Goal: Transaction & Acquisition: Purchase product/service

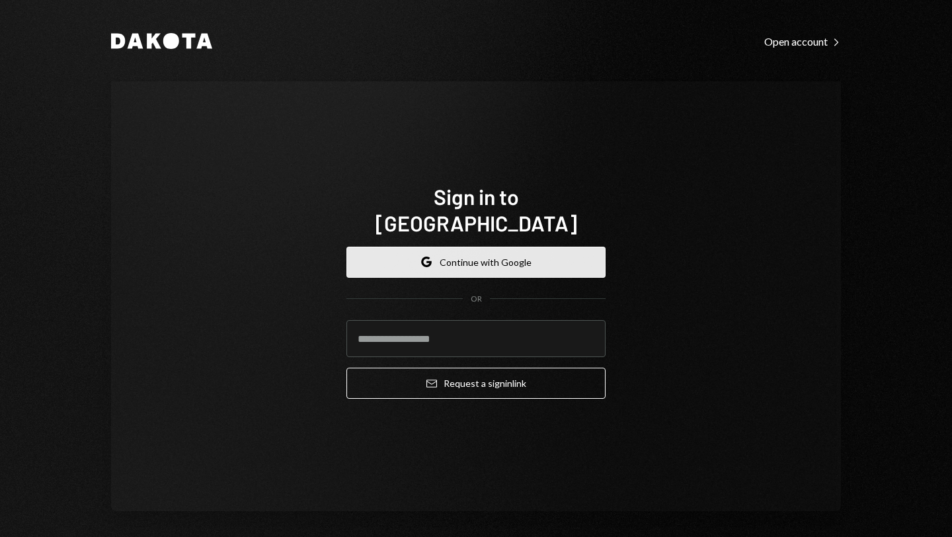
click at [459, 249] on button "Google Continue with Google" at bounding box center [476, 262] width 259 height 31
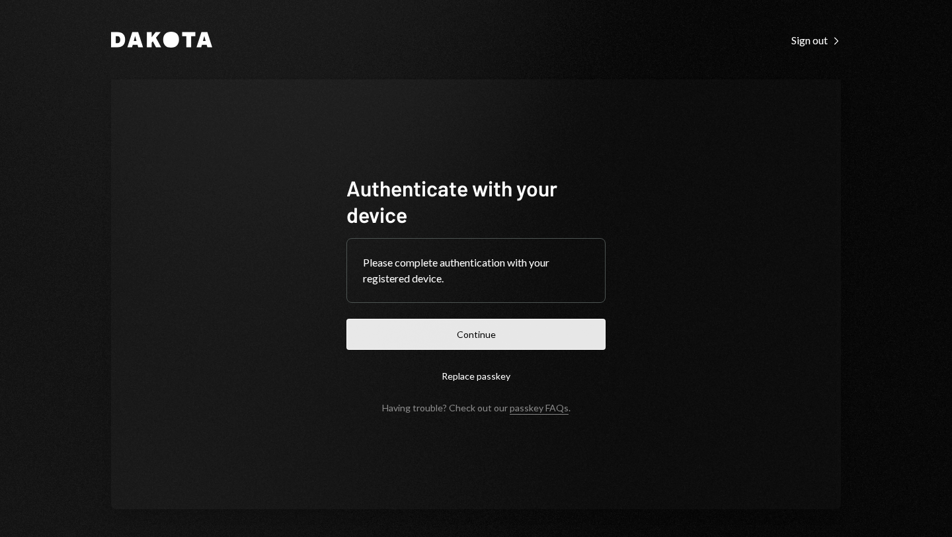
click at [461, 334] on button "Continue" at bounding box center [476, 334] width 259 height 31
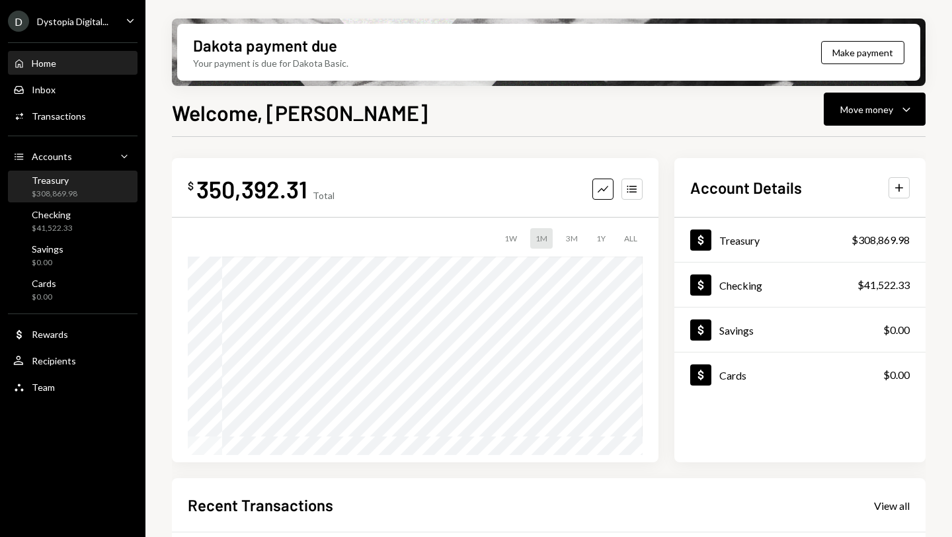
click at [82, 191] on div "Treasury $308,869.98" at bounding box center [72, 187] width 119 height 25
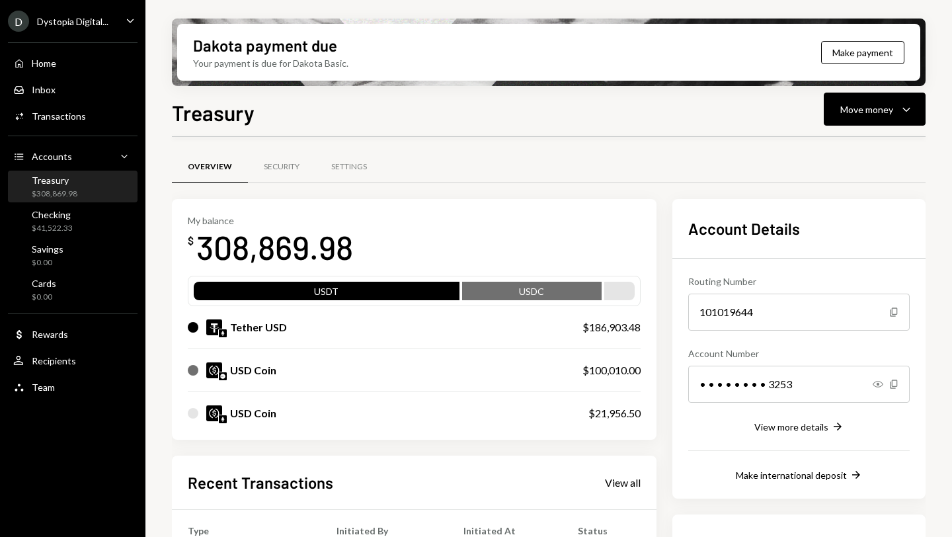
scroll to position [173, 0]
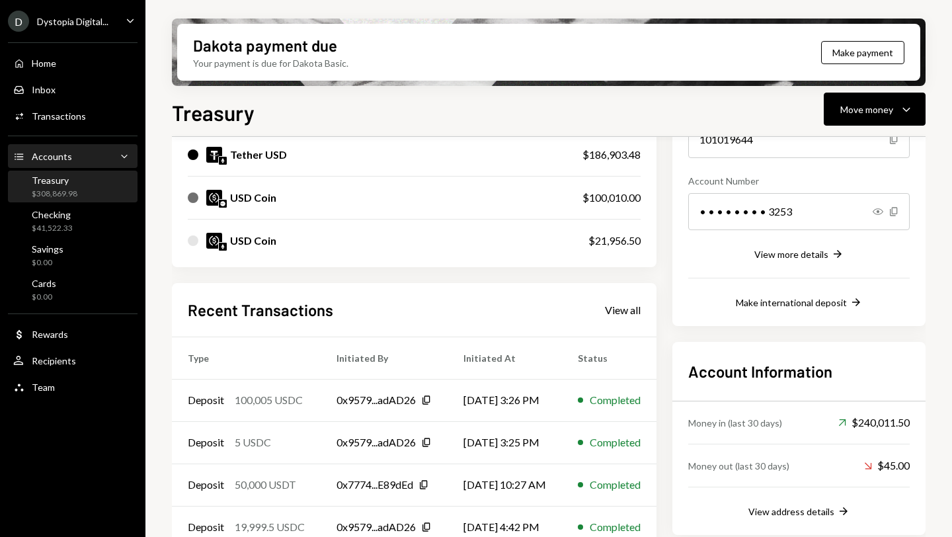
click at [90, 157] on div "Accounts Accounts Caret Down" at bounding box center [72, 156] width 119 height 15
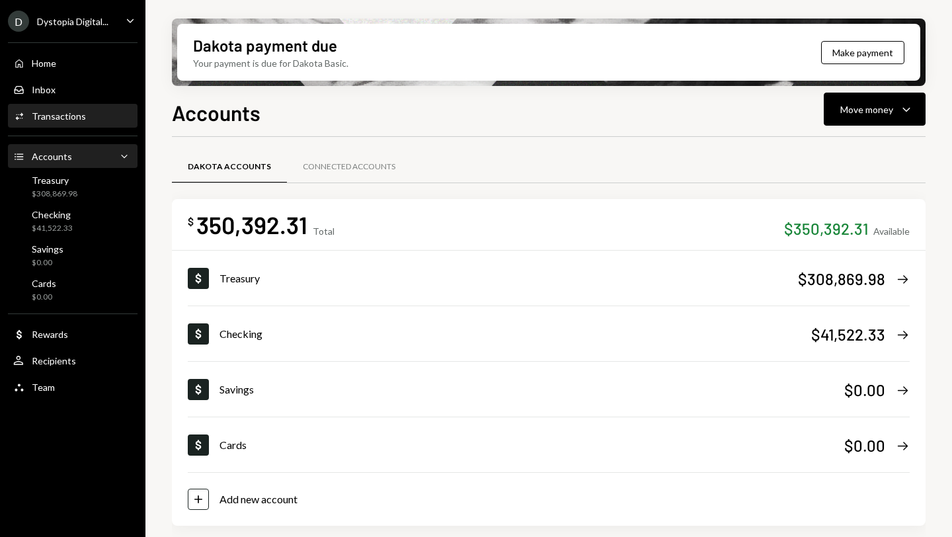
click at [62, 111] on div "Transactions" at bounding box center [59, 115] width 54 height 11
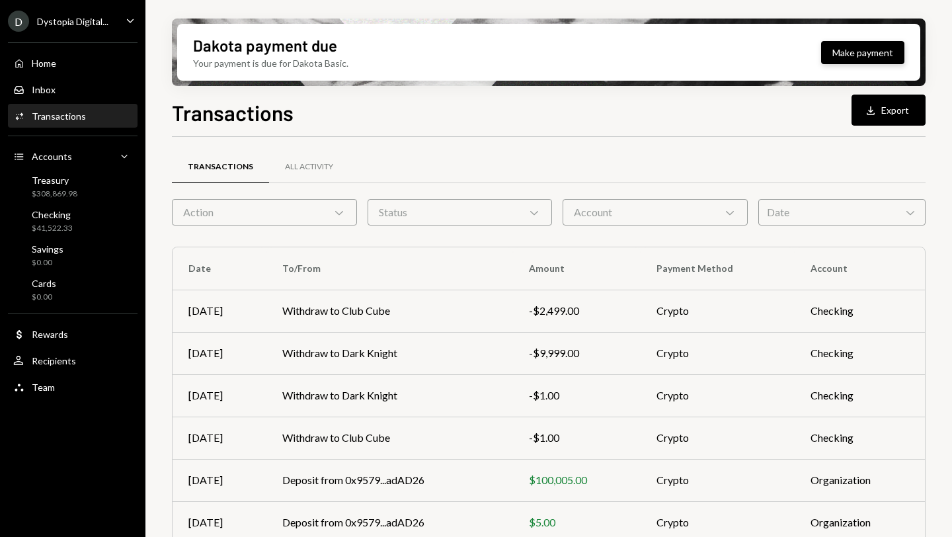
click at [851, 51] on button "Make payment" at bounding box center [862, 52] width 83 height 23
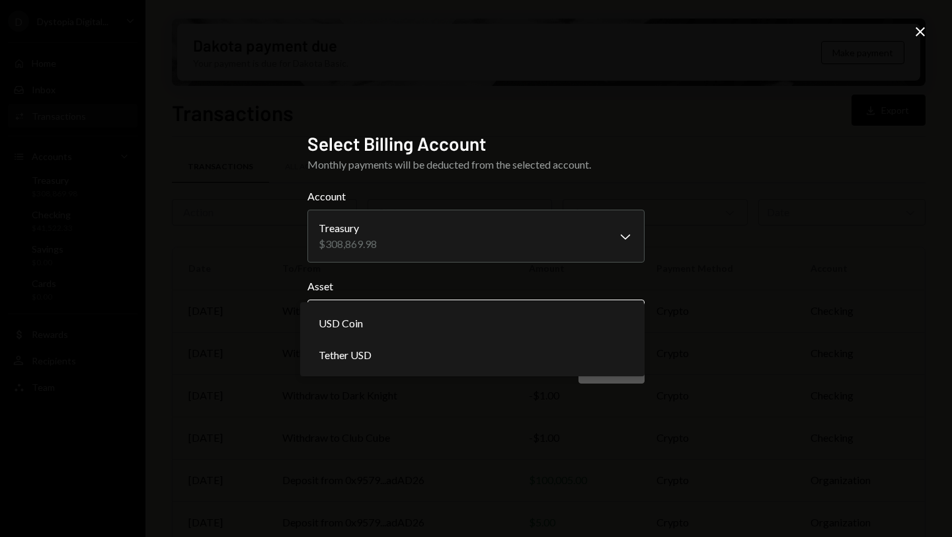
click at [462, 324] on body "D Dystopia Digital... Caret Down Home Home Inbox Inbox Activities Transactions …" at bounding box center [476, 268] width 952 height 537
click at [504, 209] on body "D Dystopia Digital... Caret Down Home Home Inbox Inbox Activities Transactions …" at bounding box center [476, 268] width 952 height 537
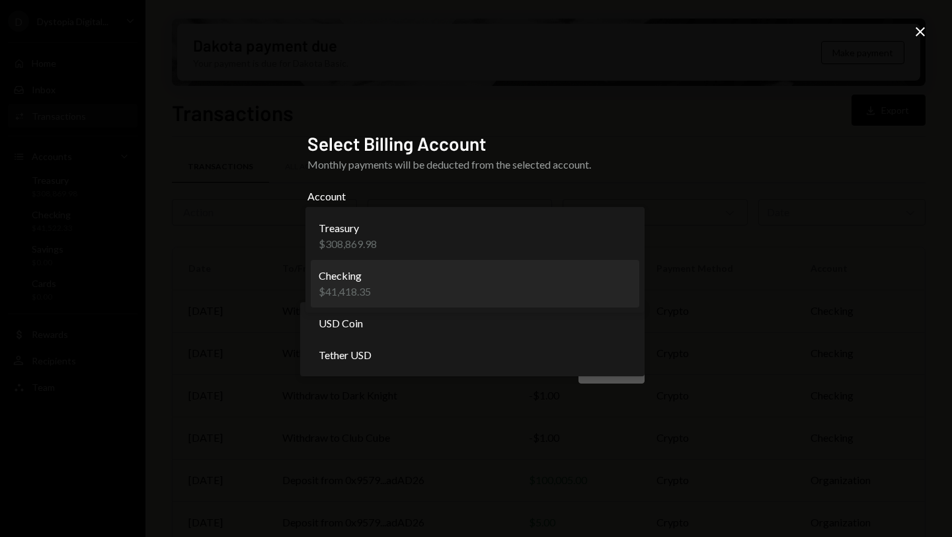
select select "**********"
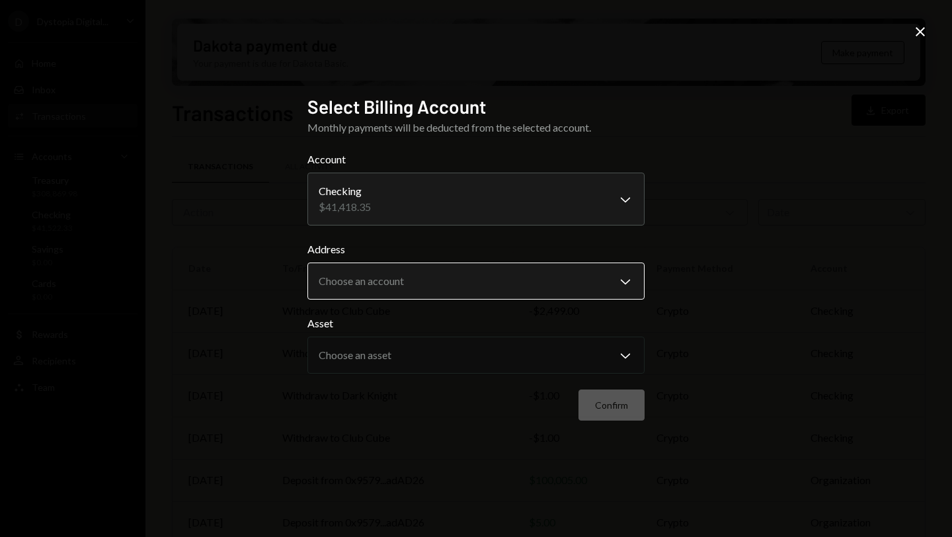
click at [475, 265] on body "D Dystopia Digital... Caret Down Home Home Inbox Inbox Activities Transactions …" at bounding box center [476, 268] width 952 height 537
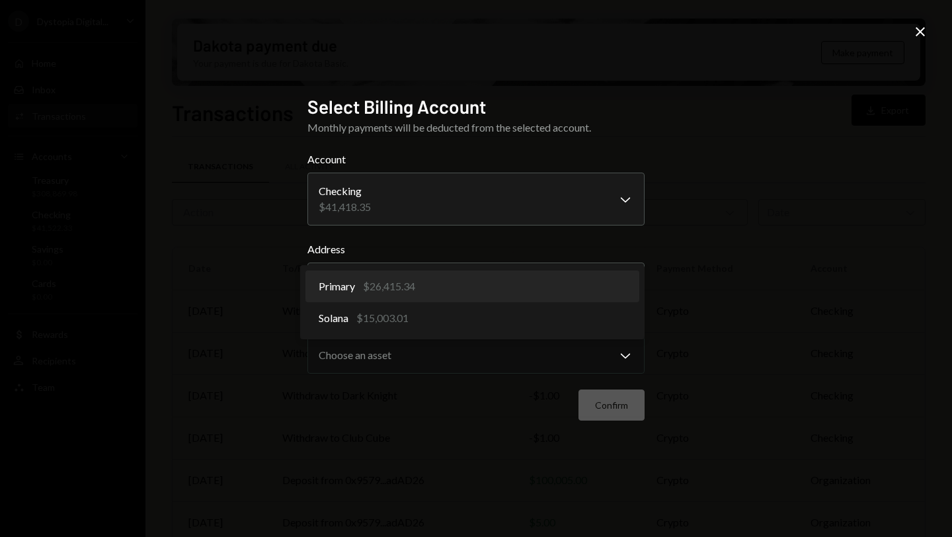
select select "**********"
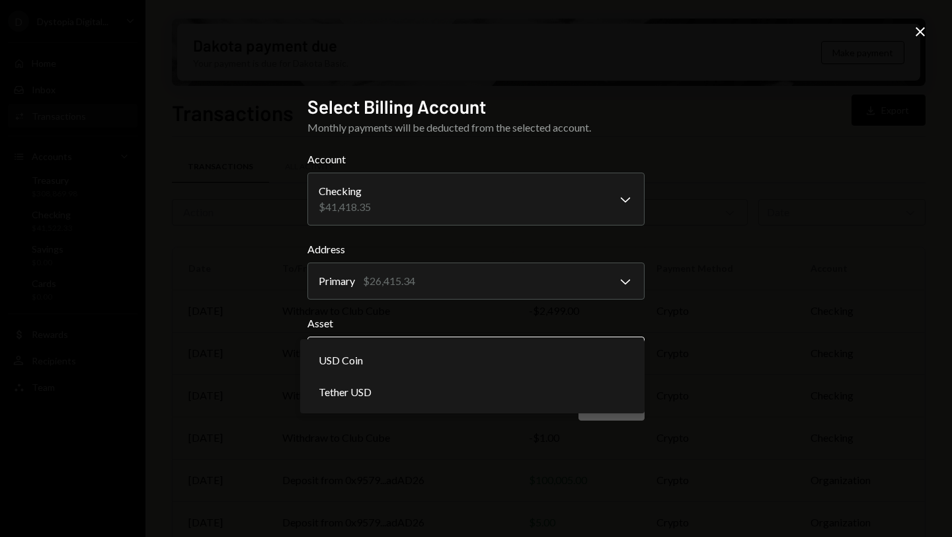
click at [456, 355] on body "D Dystopia Digital... Caret Down Home Home Inbox Inbox Activities Transactions …" at bounding box center [476, 268] width 952 height 537
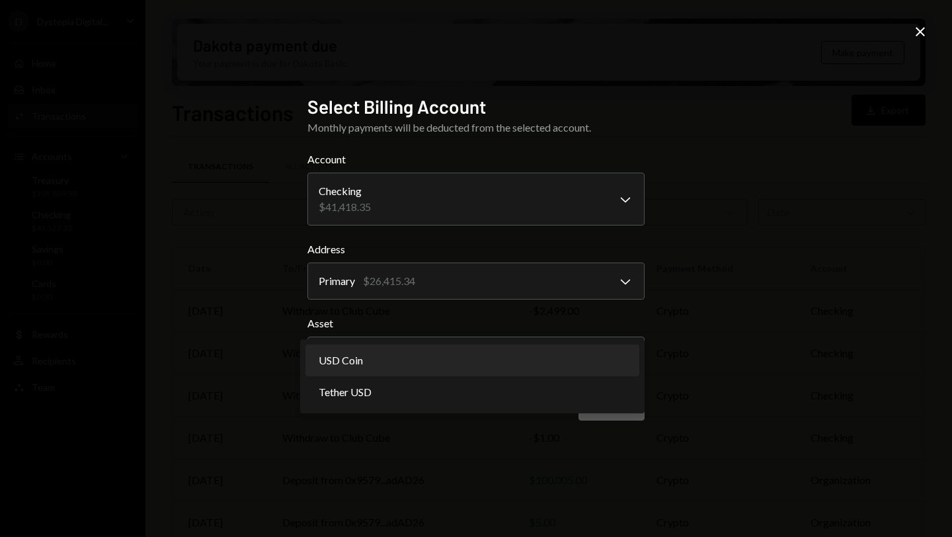
select select "****"
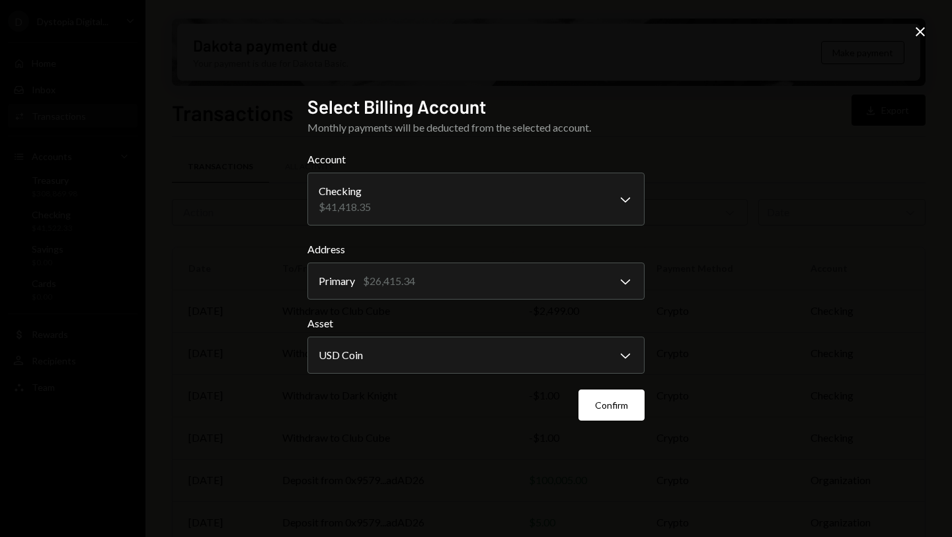
click at [573, 389] on div "Confirm" at bounding box center [475, 404] width 337 height 31
click at [598, 403] on button "Confirm" at bounding box center [612, 404] width 66 height 31
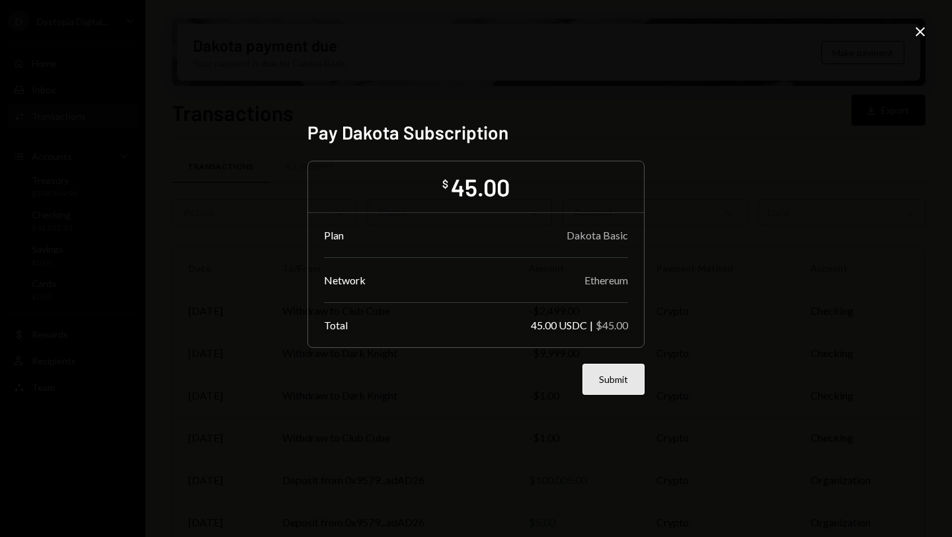
click at [606, 384] on button "Submit" at bounding box center [614, 379] width 62 height 31
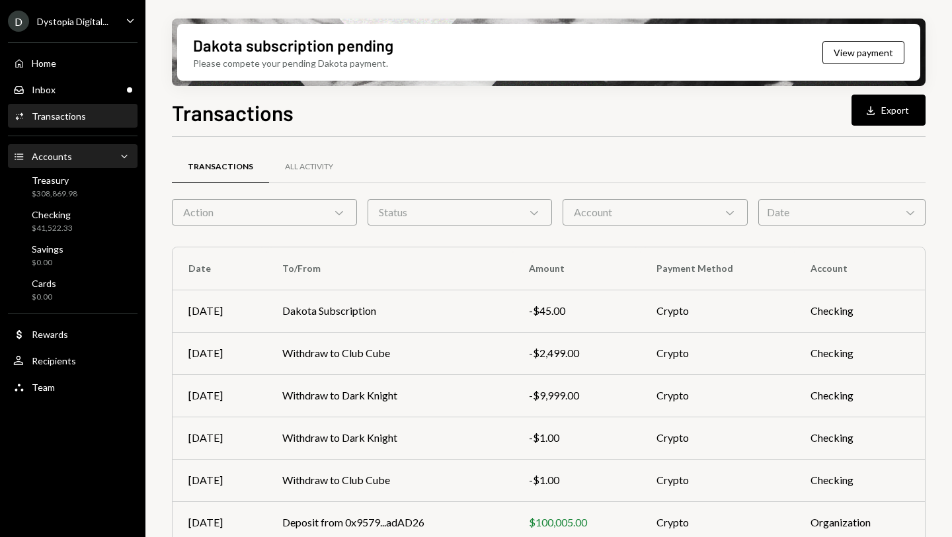
click at [84, 157] on div "Accounts Accounts Caret Down" at bounding box center [72, 156] width 119 height 15
